Goal: Transaction & Acquisition: Purchase product/service

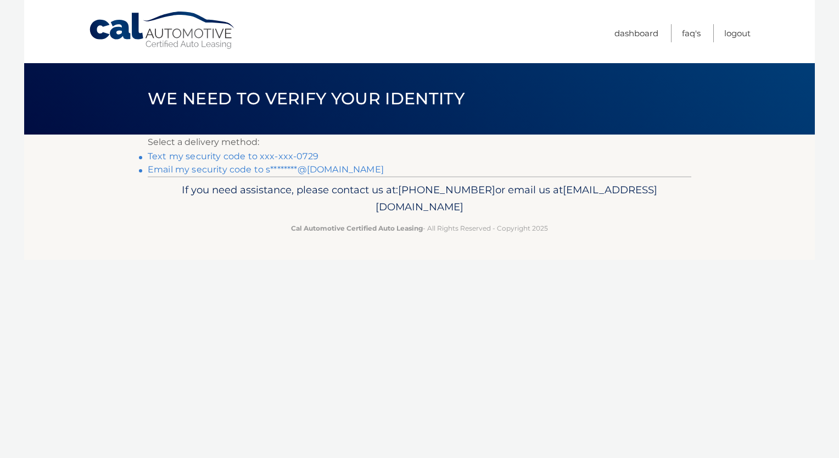
click at [268, 156] on link "Text my security code to xxx-xxx-0729" at bounding box center [233, 156] width 171 height 10
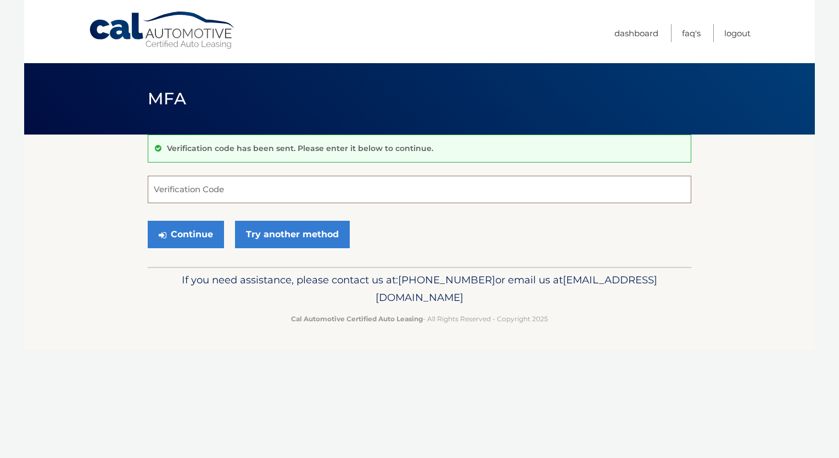
click at [287, 195] on input "Verification Code" at bounding box center [420, 189] width 544 height 27
type input "082620"
click at [191, 239] on button "Continue" at bounding box center [186, 234] width 76 height 27
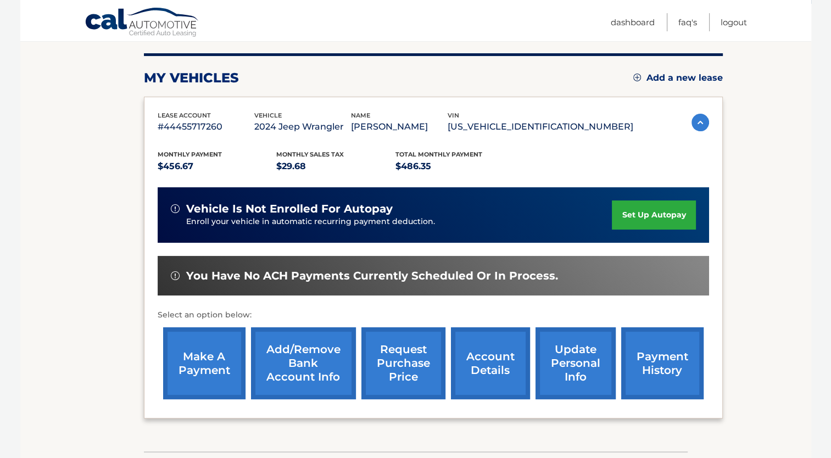
scroll to position [165, 0]
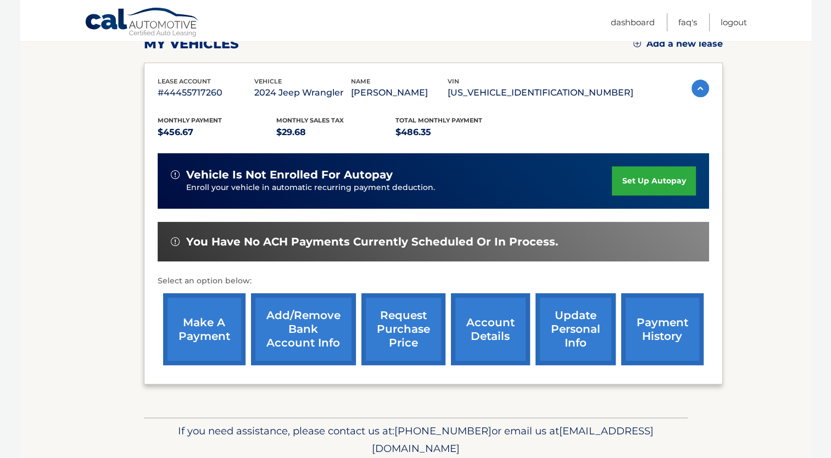
click at [197, 324] on link "make a payment" at bounding box center [204, 329] width 82 height 72
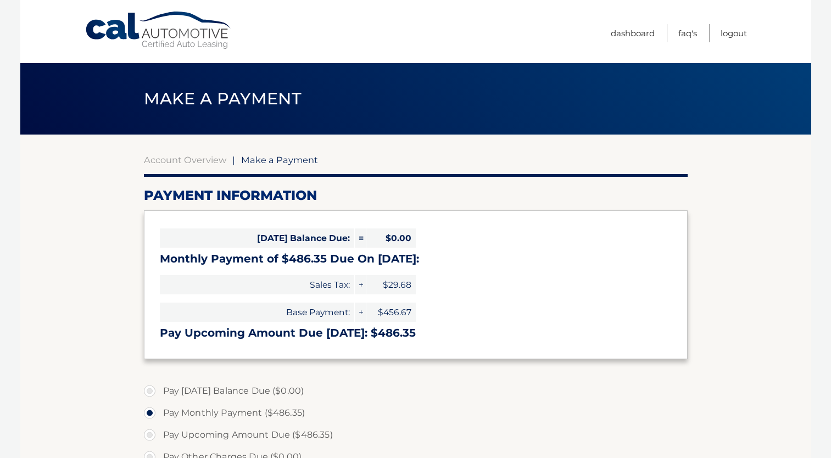
select select "YzkxMGNlZGUtNDhhYS00OTc1LTgzY2UtOTIwZjA2ZjE3YmVh"
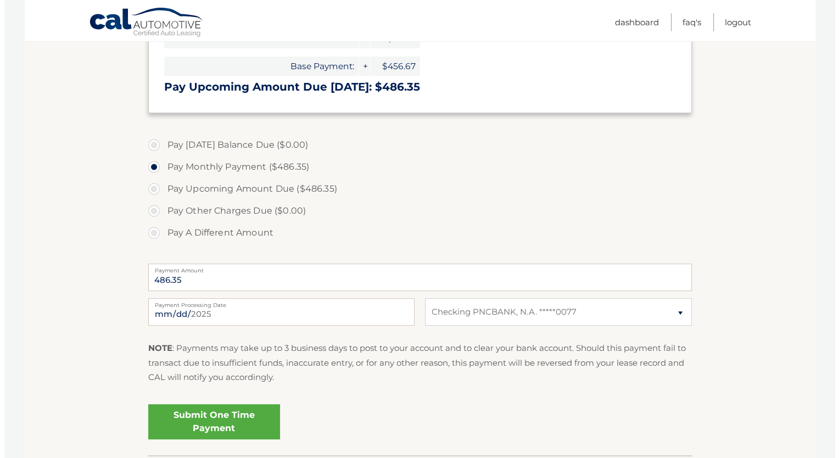
scroll to position [275, 0]
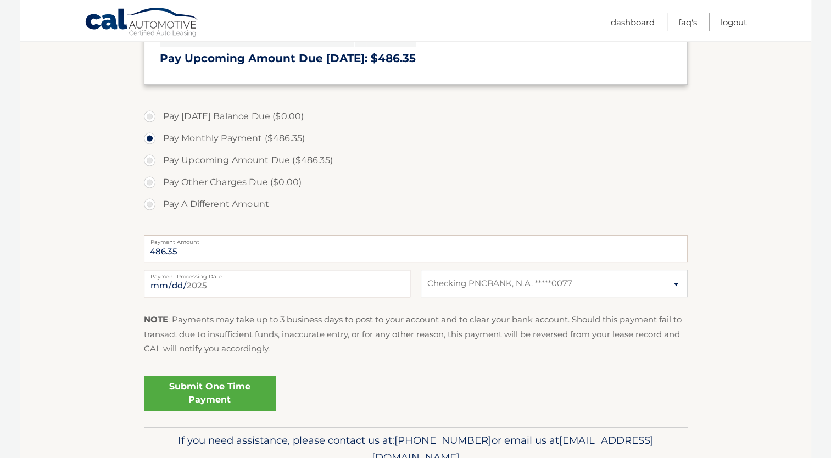
click at [222, 290] on input "2025-09-11" at bounding box center [277, 283] width 266 height 27
type input "2025-09-15"
click at [239, 388] on link "Submit One Time Payment" at bounding box center [210, 393] width 132 height 35
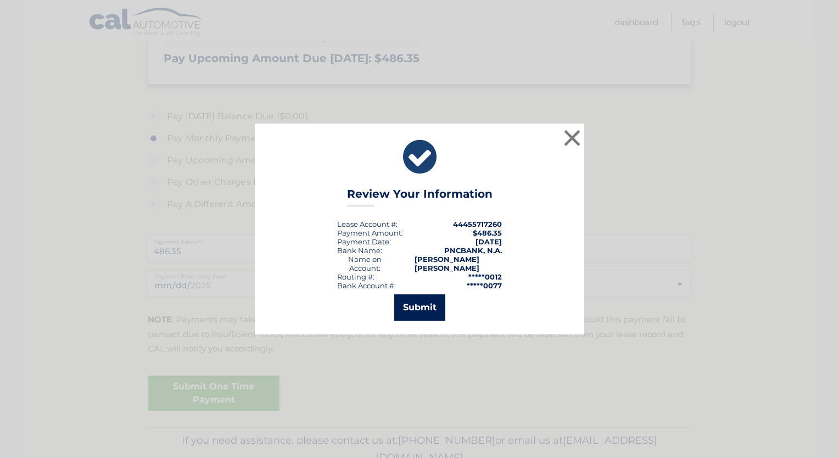
click at [414, 306] on button "Submit" at bounding box center [419, 307] width 51 height 26
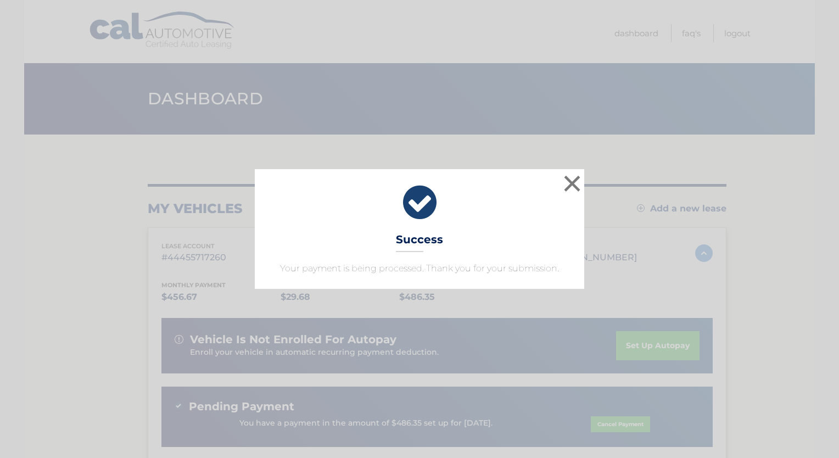
click at [414, 305] on div "× Success Your payment is being processed. Thank you for your submission. Loadi…" at bounding box center [419, 229] width 839 height 458
